Goal: Task Accomplishment & Management: Complete application form

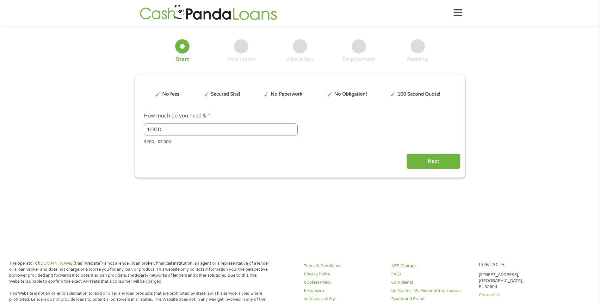
type input "EAIaIQobChMI1oGFxd6UkAMVurIDAB0zHwIEEAAYAiAAEgKdTPD_BwE"
click at [294, 128] on input "1001" at bounding box center [221, 129] width 154 height 12
click at [293, 131] on input "1000" at bounding box center [221, 129] width 154 height 12
click at [293, 131] on input "999" at bounding box center [221, 129] width 154 height 12
click at [294, 127] on input "1000" at bounding box center [221, 129] width 154 height 12
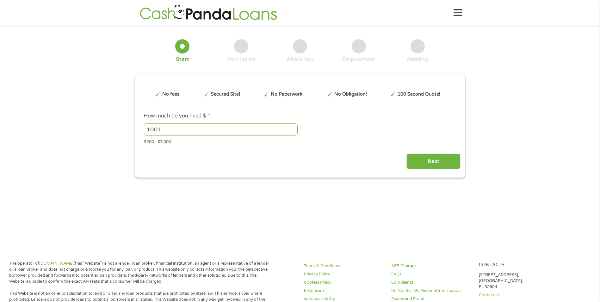
click at [294, 127] on input "1001" at bounding box center [221, 129] width 154 height 12
click at [294, 127] on input "1002" at bounding box center [221, 129] width 154 height 12
click at [294, 127] on input "1003" at bounding box center [221, 129] width 154 height 12
click at [294, 127] on input "1004" at bounding box center [221, 129] width 154 height 12
click at [294, 127] on input "1005" at bounding box center [221, 129] width 154 height 12
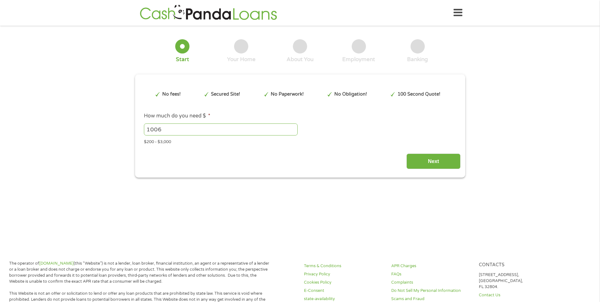
click at [294, 127] on input "1006" at bounding box center [221, 129] width 154 height 12
click at [294, 127] on input "1007" at bounding box center [221, 129] width 154 height 12
click at [294, 127] on input "1008" at bounding box center [221, 129] width 154 height 12
click at [294, 127] on input "1009" at bounding box center [221, 129] width 154 height 12
click at [294, 127] on input "1010" at bounding box center [221, 129] width 154 height 12
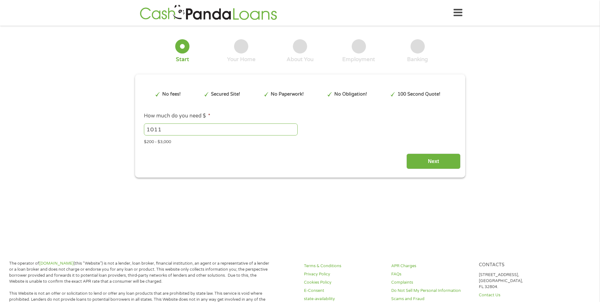
click at [294, 127] on input "1011" at bounding box center [221, 129] width 154 height 12
click at [294, 127] on input "1012" at bounding box center [221, 129] width 154 height 12
click at [294, 127] on input "1013" at bounding box center [221, 129] width 154 height 12
click at [294, 127] on input "1014" at bounding box center [221, 129] width 154 height 12
click at [294, 127] on input "1015" at bounding box center [221, 129] width 154 height 12
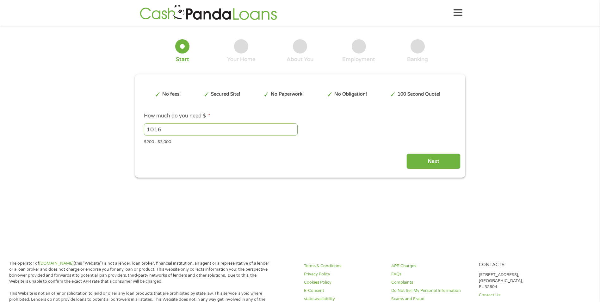
click at [294, 127] on input "1016" at bounding box center [221, 129] width 154 height 12
click at [294, 127] on input "1017" at bounding box center [221, 129] width 154 height 12
click at [294, 130] on input "1717" at bounding box center [221, 129] width 154 height 12
click at [294, 127] on input "1718" at bounding box center [221, 129] width 154 height 12
click at [294, 127] on input "1732" at bounding box center [221, 129] width 154 height 12
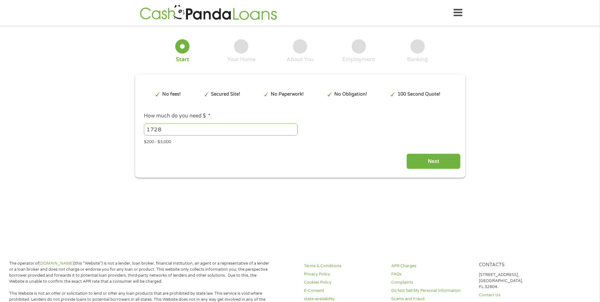
click at [293, 130] on input "1728" at bounding box center [221, 129] width 154 height 12
click at [294, 127] on input "1772" at bounding box center [221, 129] width 154 height 12
click at [294, 127] on input "1791" at bounding box center [221, 129] width 154 height 12
click at [294, 127] on input "1792" at bounding box center [221, 129] width 154 height 12
click at [294, 127] on input "1793" at bounding box center [221, 129] width 154 height 12
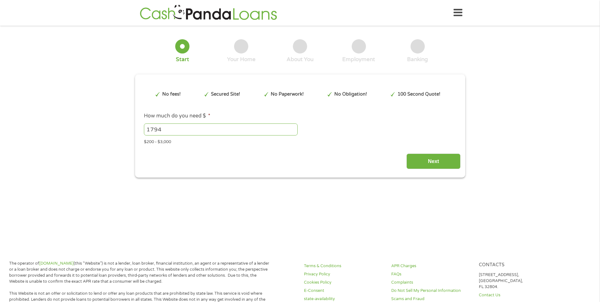
click at [294, 127] on input "1794" at bounding box center [221, 129] width 154 height 12
click at [294, 127] on input "1795" at bounding box center [221, 129] width 154 height 12
click at [294, 127] on input "1796" at bounding box center [221, 129] width 154 height 12
click at [294, 127] on input "1797" at bounding box center [221, 129] width 154 height 12
click at [294, 127] on input "1798" at bounding box center [221, 129] width 154 height 12
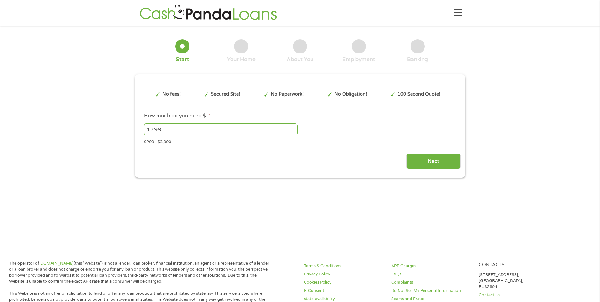
click at [294, 127] on input "1799" at bounding box center [221, 129] width 154 height 12
type input "1800"
click at [294, 127] on input "1800" at bounding box center [221, 129] width 154 height 12
click at [439, 160] on input "Next" at bounding box center [433, 160] width 54 height 15
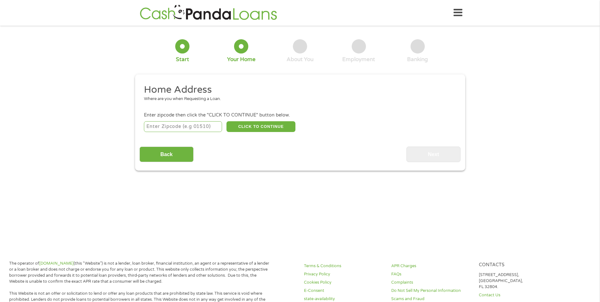
click at [165, 123] on input "number" at bounding box center [183, 126] width 78 height 11
type input "72601"
select select "[US_STATE]"
click at [266, 123] on button "CLICK TO CONTINUE" at bounding box center [260, 126] width 69 height 11
type input "72601"
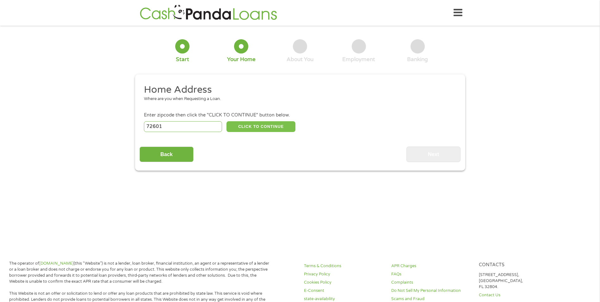
type input "[PERSON_NAME]"
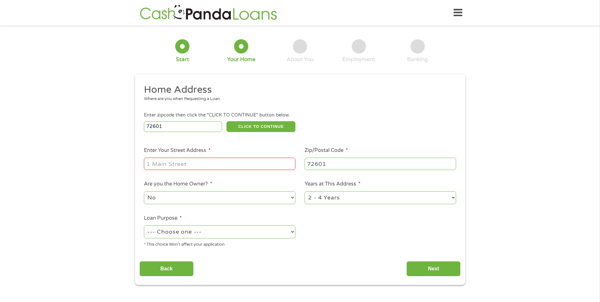
click at [166, 164] on input "Enter Your Street Address *" at bounding box center [219, 163] width 151 height 12
type input "[STREET_ADDRESS]"
click at [454, 196] on select "1 Year or less 1 - 2 Years 2 - 4 Years Over 4 Years" at bounding box center [379, 197] width 151 height 13
select select "60months"
click at [304, 191] on select "1 Year or less 1 - 2 Years 2 - 4 Years Over 4 Years" at bounding box center [379, 197] width 151 height 13
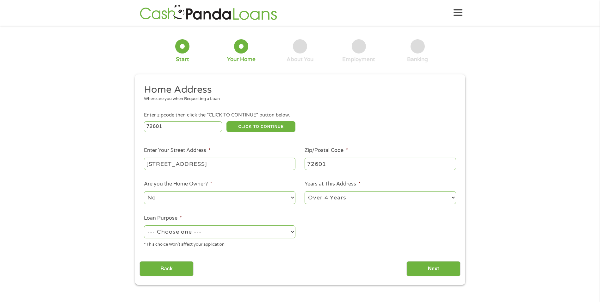
click at [290, 230] on select "--- Choose one --- Pay Bills Debt Consolidation Home Improvement Major Purchase…" at bounding box center [219, 231] width 151 height 13
select select "paybills"
click at [144, 225] on select "--- Choose one --- Pay Bills Debt Consolidation Home Improvement Major Purchase…" at bounding box center [219, 231] width 151 height 13
click at [436, 265] on input "Next" at bounding box center [433, 268] width 54 height 15
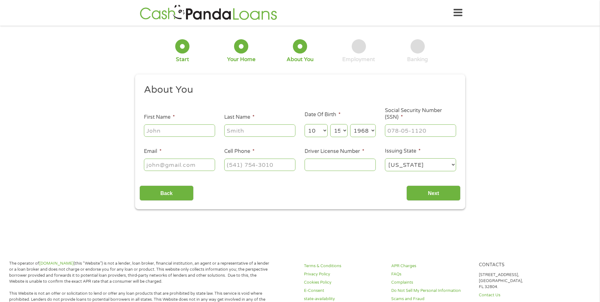
scroll to position [3, 3]
click at [166, 130] on input "First Name *" at bounding box center [179, 130] width 71 height 12
type input "[PERSON_NAME]"
type input "[EMAIL_ADDRESS][DOMAIN_NAME]"
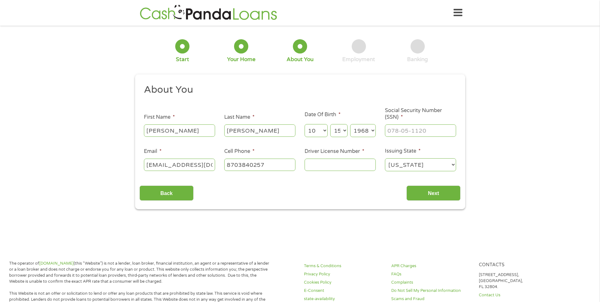
type input "[PHONE_NUMBER]"
click at [405, 131] on input "___-__-____" at bounding box center [420, 130] width 71 height 12
type input "538-60-5773"
click at [327, 162] on input "Driver License Number *" at bounding box center [339, 164] width 71 height 12
type input "922497014"
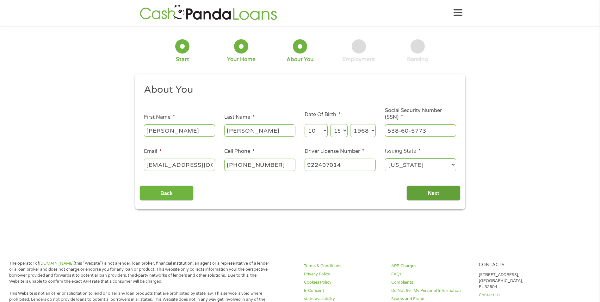
click at [428, 194] on input "Next" at bounding box center [433, 192] width 54 height 15
click at [432, 193] on input "Next" at bounding box center [433, 192] width 54 height 15
click at [436, 192] on input "Next" at bounding box center [433, 192] width 54 height 15
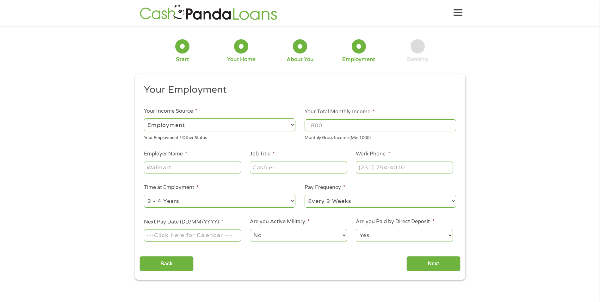
click at [189, 121] on select "--- Choose one --- Employment [DEMOGRAPHIC_DATA] Benefits" at bounding box center [219, 124] width 151 height 13
click at [144, 118] on select "--- Choose one --- Employment [DEMOGRAPHIC_DATA] Benefits" at bounding box center [219, 124] width 151 height 13
click at [249, 121] on select "--- Choose one --- Employment [DEMOGRAPHIC_DATA] Benefits" at bounding box center [219, 124] width 151 height 13
click at [342, 129] on input "Your Total Monthly Income *" at bounding box center [379, 125] width 151 height 12
type input "3300"
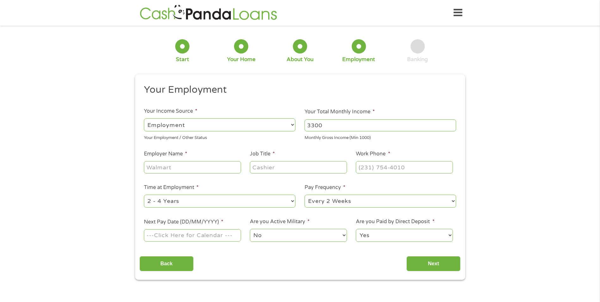
click at [175, 163] on input "Employer Name *" at bounding box center [192, 167] width 97 height 12
type input "[PERSON_NAME] family medical"
click at [287, 169] on input "Job Title *" at bounding box center [298, 167] width 97 height 12
click at [287, 167] on input "Job Title *" at bounding box center [298, 167] width 97 height 12
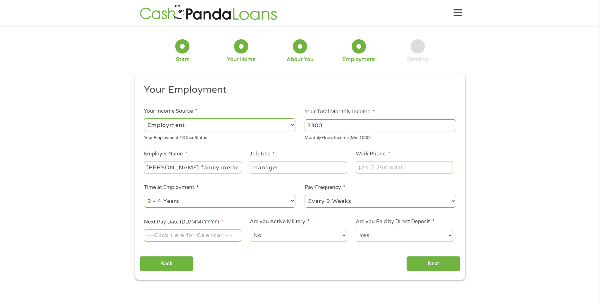
type input "manager"
click at [394, 169] on input "(___) ___-____" at bounding box center [404, 167] width 97 height 12
type input "[PHONE_NUMBER]"
click at [183, 205] on select "--- Choose one --- 1 Year or less 1 - 2 Years 2 - 4 Years Over 4 Years" at bounding box center [219, 200] width 151 height 13
click at [144, 194] on select "--- Choose one --- 1 Year or less 1 - 2 Years 2 - 4 Years Over 4 Years" at bounding box center [219, 200] width 151 height 13
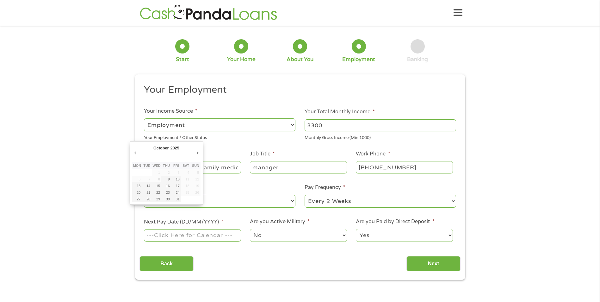
click at [190, 235] on input "Next Pay Date (DD/MM/YYYY) *" at bounding box center [192, 235] width 97 height 12
type input "[DATE]"
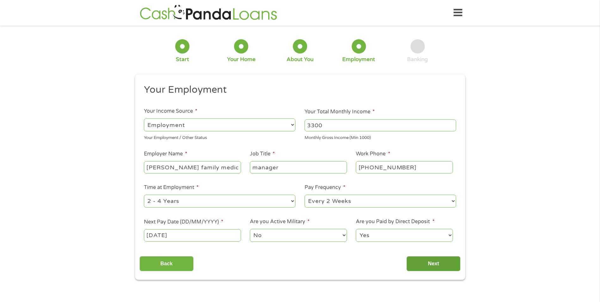
click at [432, 266] on input "Next" at bounding box center [433, 263] width 54 height 15
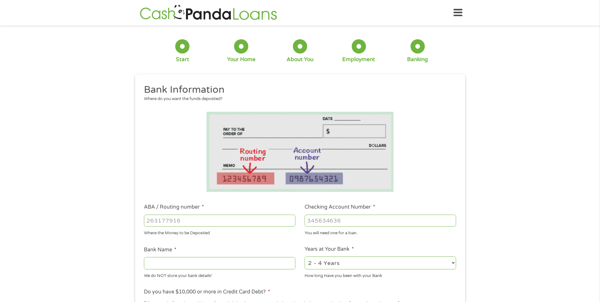
click at [169, 220] on input "ABA / Routing number *" at bounding box center [219, 220] width 151 height 12
type input "082900872"
type input "ARVEST BANKFAYETTEVILLE"
type input "082900872"
click at [322, 219] on input "Checking Account Number *" at bounding box center [379, 220] width 151 height 12
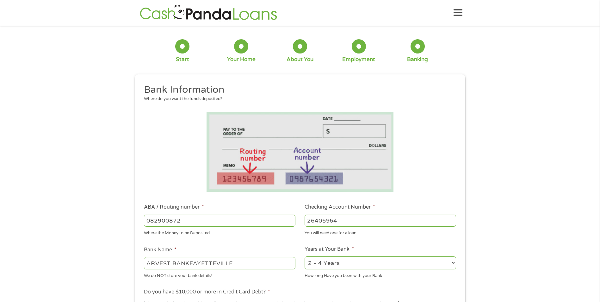
scroll to position [32, 0]
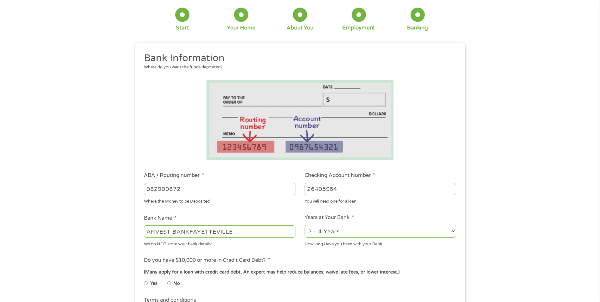
type input "26405964"
click at [453, 228] on select "2 - 4 Years 6 - 12 Months 1 - 2 Years Over 4 Years" at bounding box center [379, 230] width 151 height 13
select select "60months"
click at [304, 224] on select "2 - 4 Years 6 - 12 Months 1 - 2 Years Over 4 Years" at bounding box center [379, 230] width 151 height 13
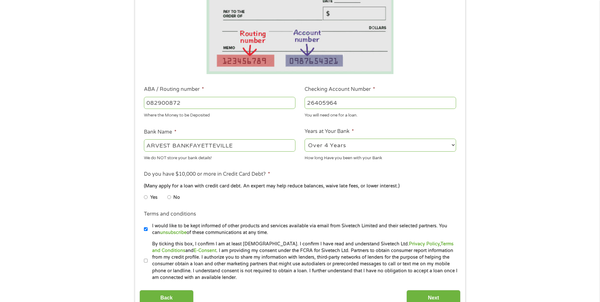
scroll to position [126, 0]
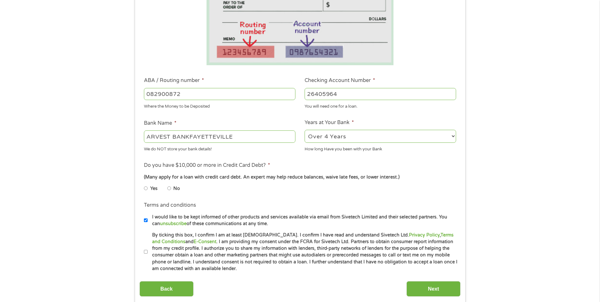
click at [175, 190] on label "No" at bounding box center [176, 188] width 7 height 7
click at [171, 190] on input "No" at bounding box center [169, 188] width 4 height 10
radio input "true"
click at [145, 247] on input "By ticking this box, I confirm I am at least [DEMOGRAPHIC_DATA]. I confirm I ha…" at bounding box center [146, 252] width 4 height 10
checkbox input "true"
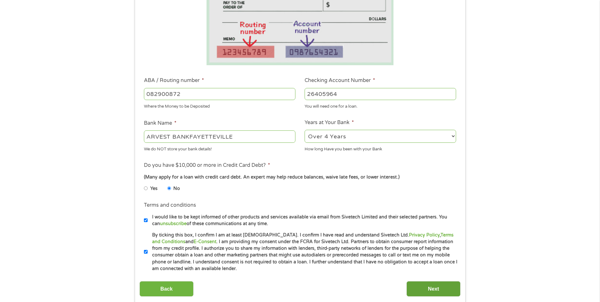
click at [436, 287] on input "Next" at bounding box center [433, 288] width 54 height 15
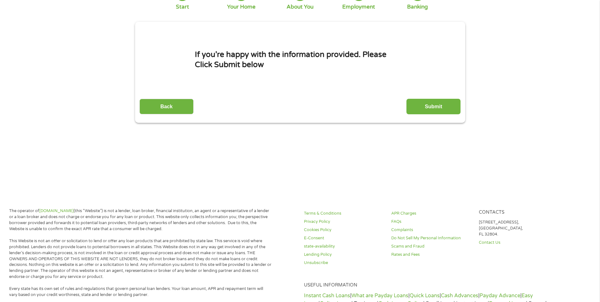
scroll to position [0, 0]
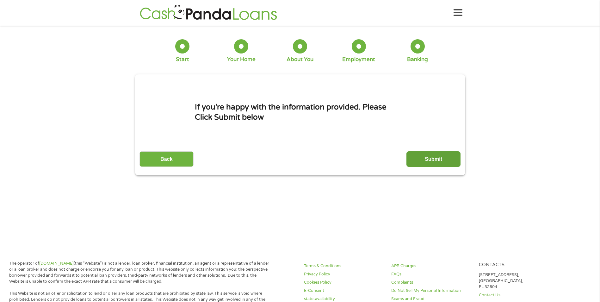
click at [430, 155] on input "Submit" at bounding box center [433, 158] width 54 height 15
